Goal: Transaction & Acquisition: Purchase product/service

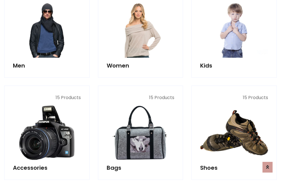
scroll to position [408, 0]
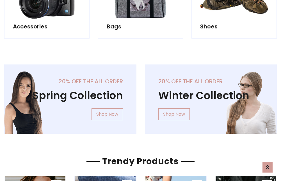
click at [141, 97] on div "20% off the all order Winter Collection Shop Now" at bounding box center [211, 103] width 141 height 78
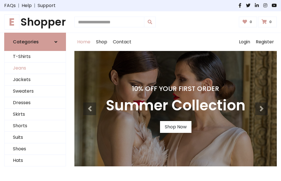
click at [35, 68] on link "Jeans" at bounding box center [34, 68] width 61 height 12
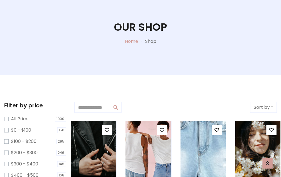
scroll to position [130, 0]
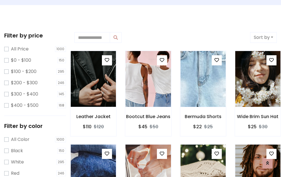
click at [15, 173] on label "Red" at bounding box center [15, 172] width 8 height 7
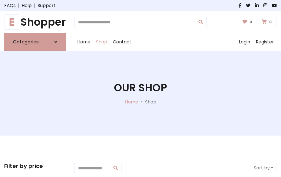
scroll to position [130, 0]
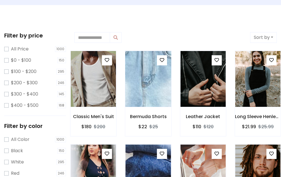
click at [141, 90] on img at bounding box center [148, 78] width 54 height 135
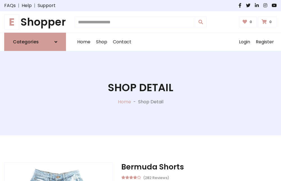
click at [141, 90] on h1 "Shop Detail" at bounding box center [140, 87] width 65 height 12
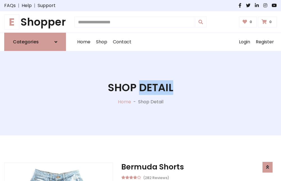
scroll to position [547, 0]
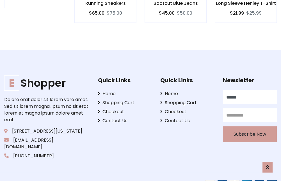
type input "******"
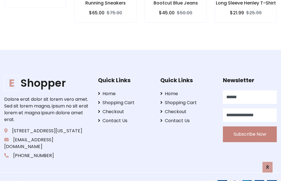
type input "**********"
click at [250, 127] on button "Subscribe Now" at bounding box center [250, 134] width 54 height 16
